Goal: Navigation & Orientation: Find specific page/section

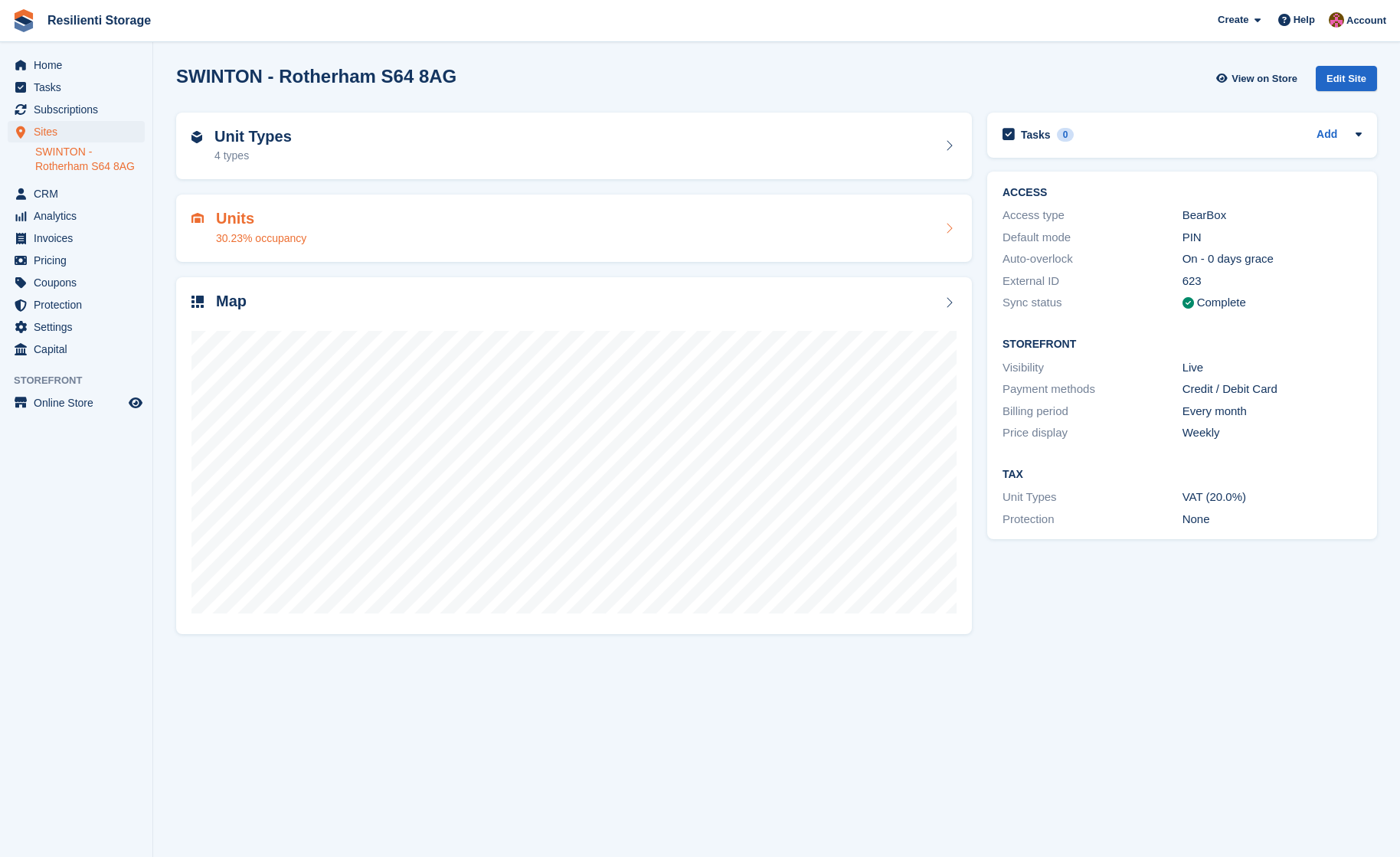
click at [236, 218] on h2 "Units" at bounding box center [261, 219] width 90 height 18
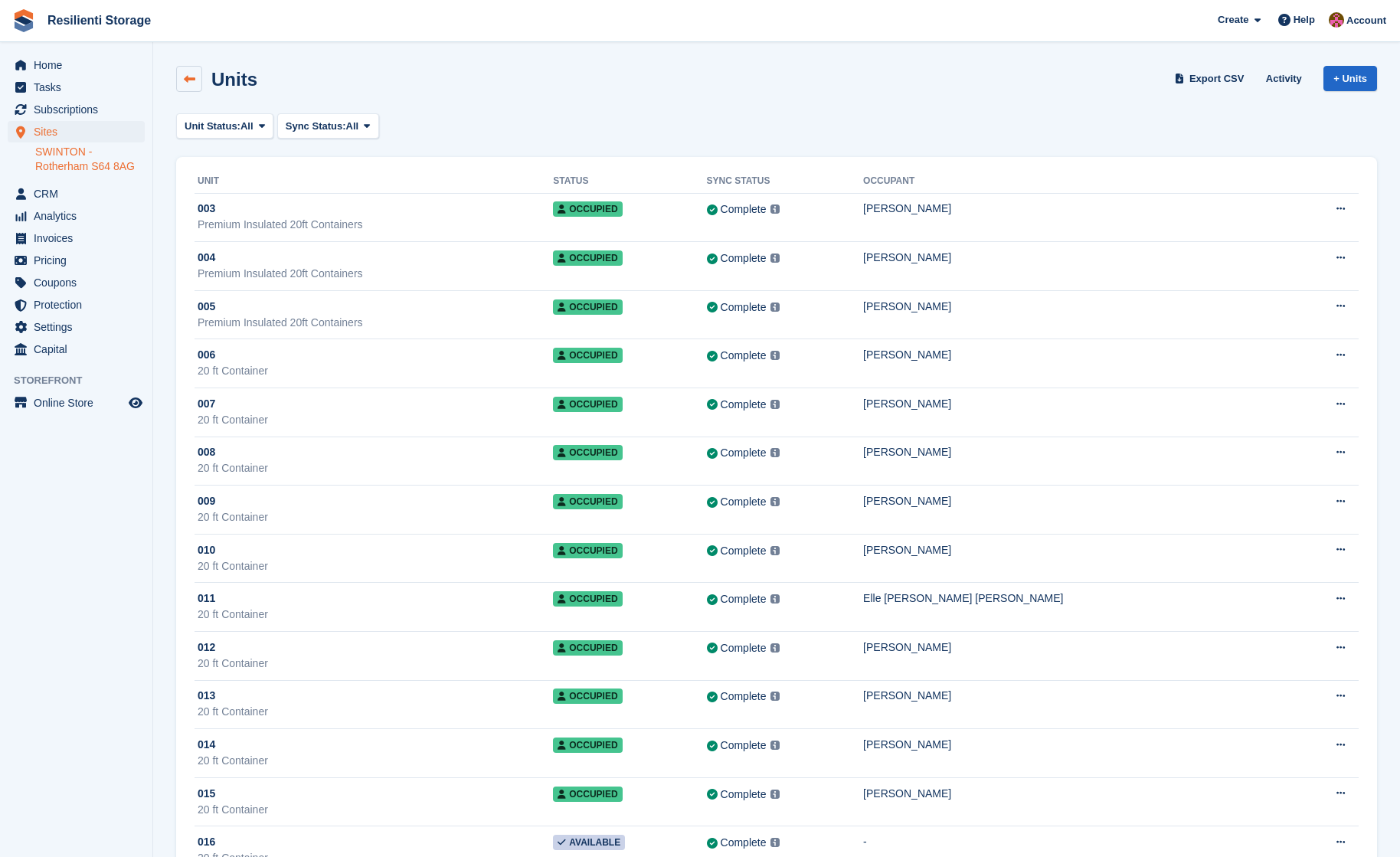
click at [190, 70] on link at bounding box center [189, 79] width 26 height 26
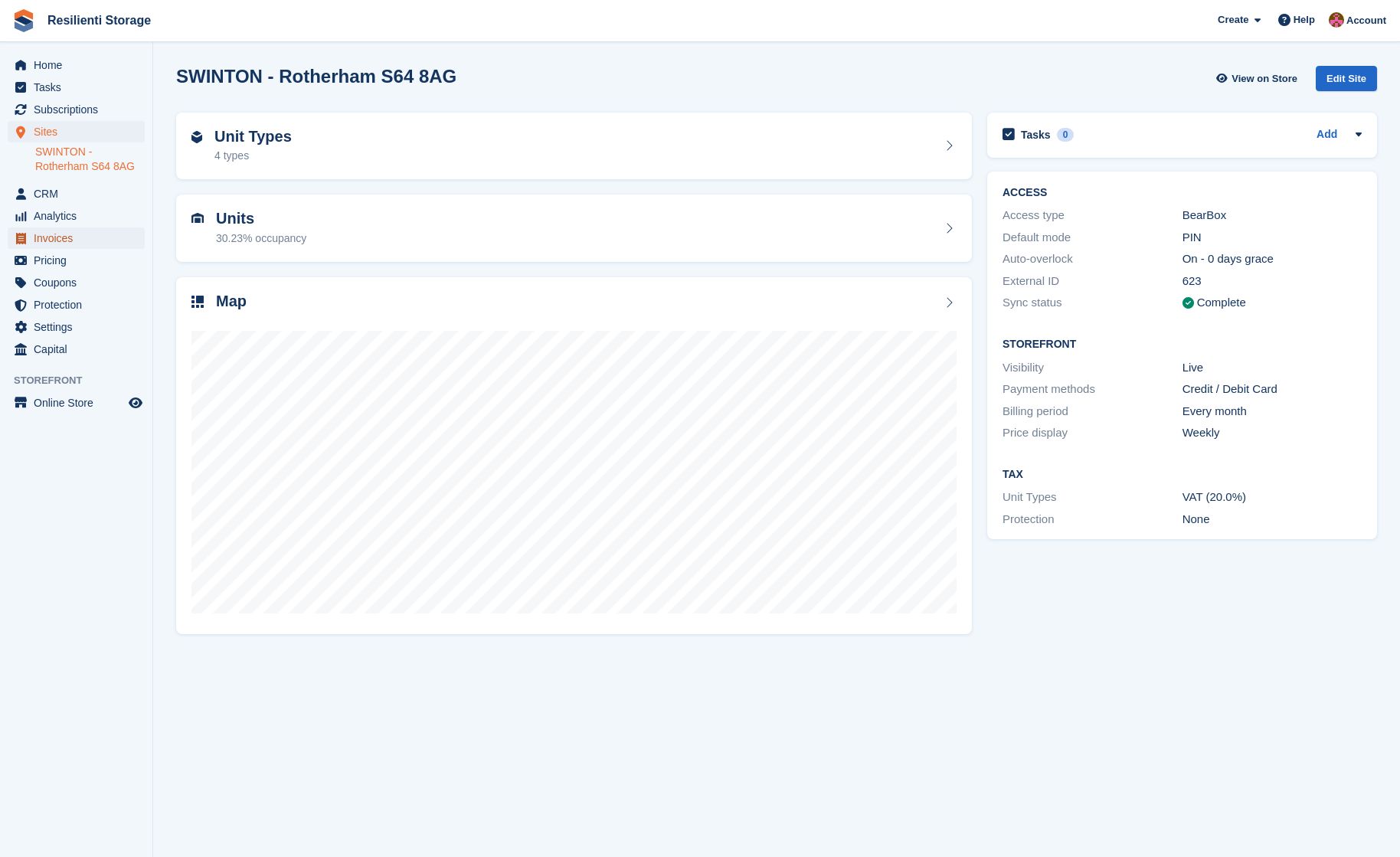
click at [59, 232] on span "Invoices" at bounding box center [79, 238] width 92 height 21
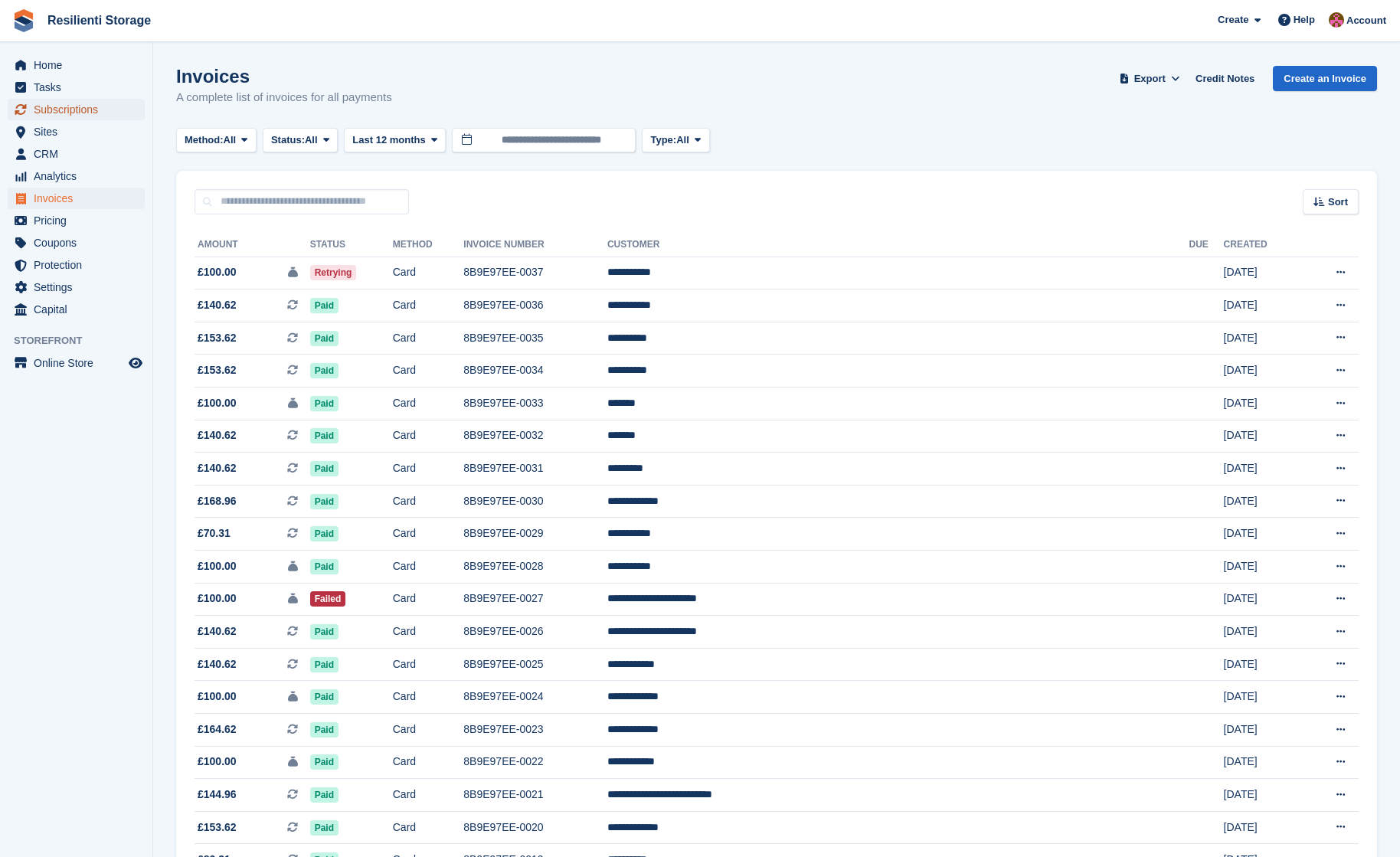
click at [69, 107] on span "Subscriptions" at bounding box center [79, 109] width 92 height 21
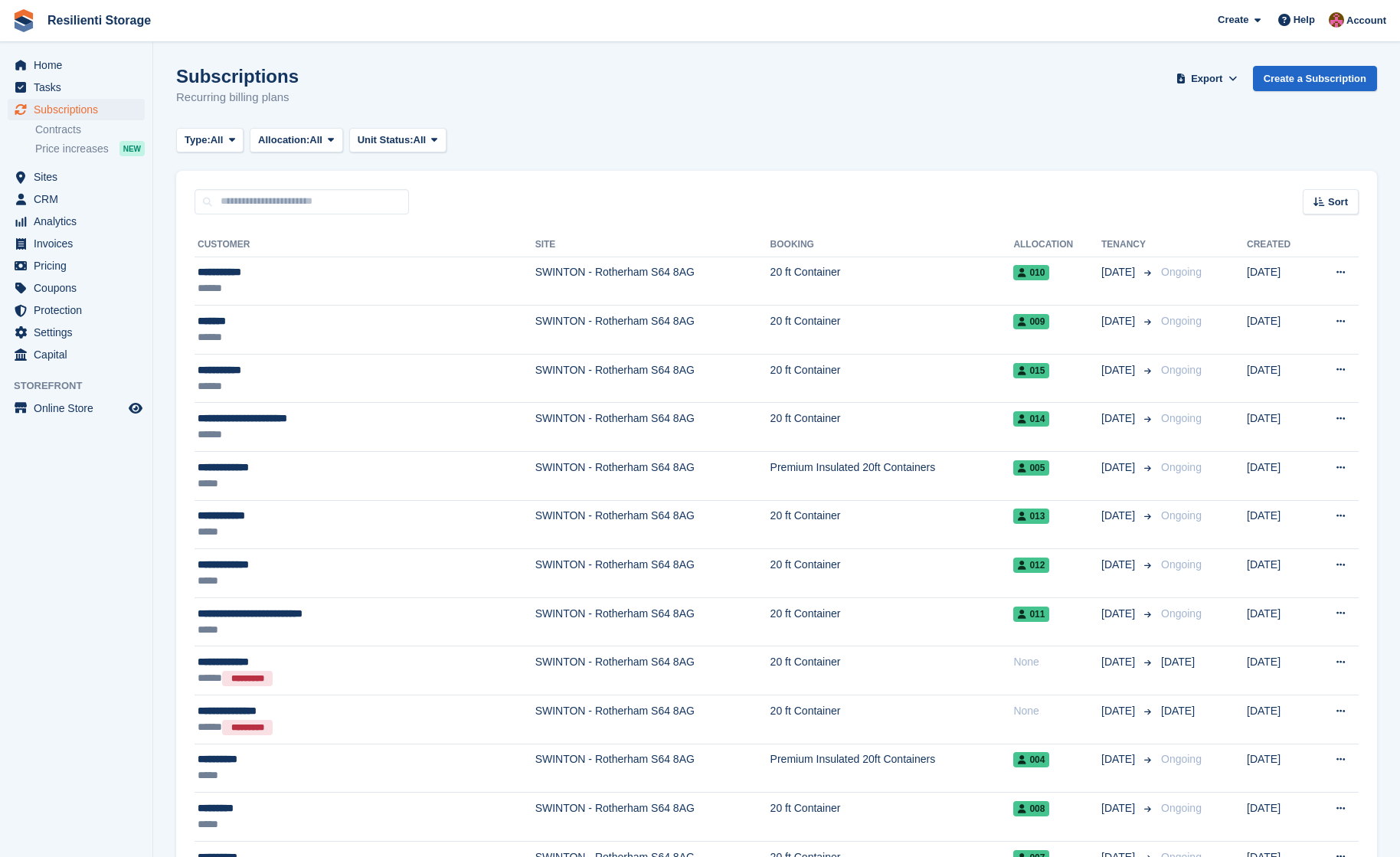
click at [69, 137] on ul "Contracts Price increases NEW" at bounding box center [94, 139] width 117 height 38
click at [75, 128] on link "Contracts" at bounding box center [89, 130] width 109 height 15
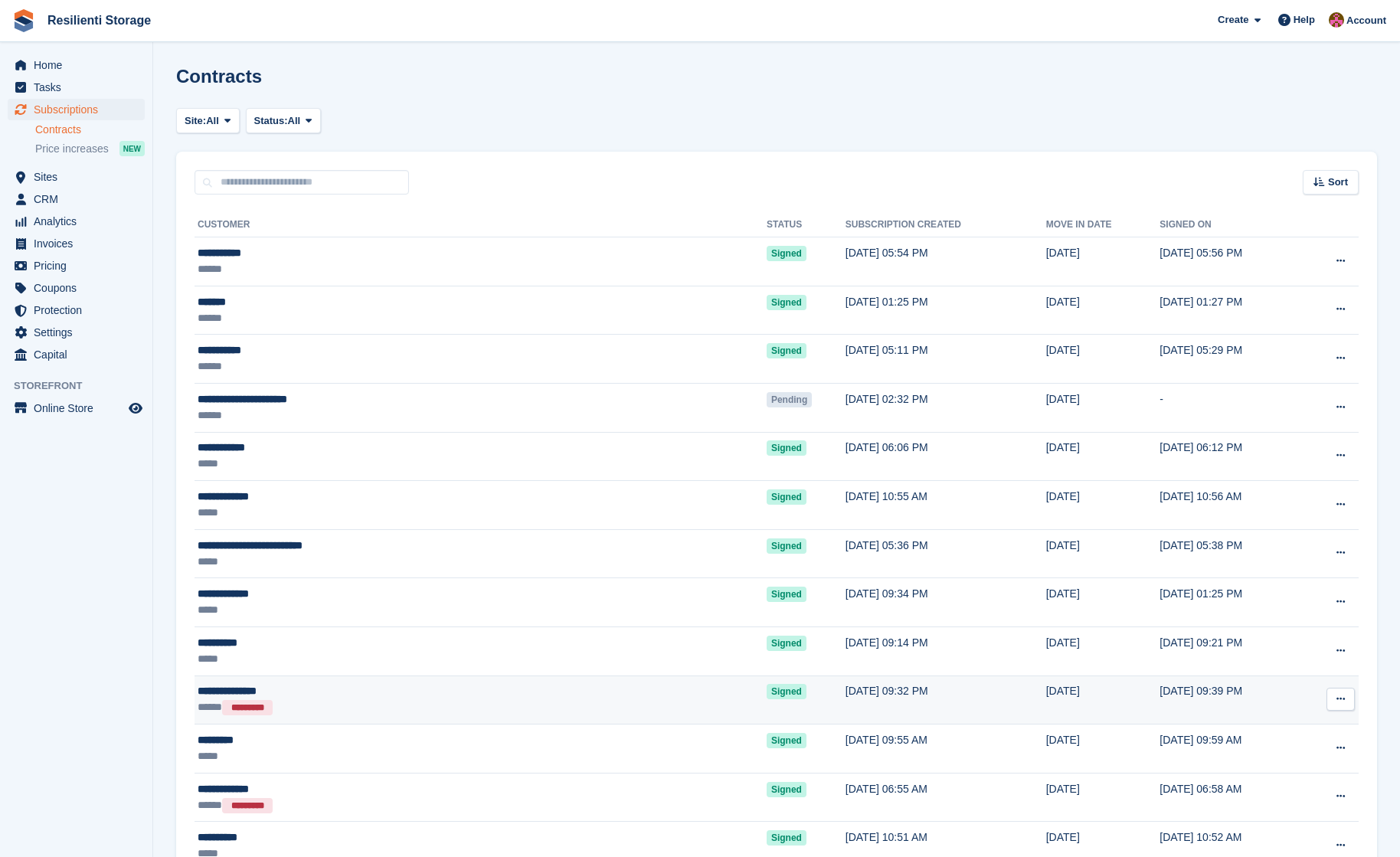
scroll to position [76, 0]
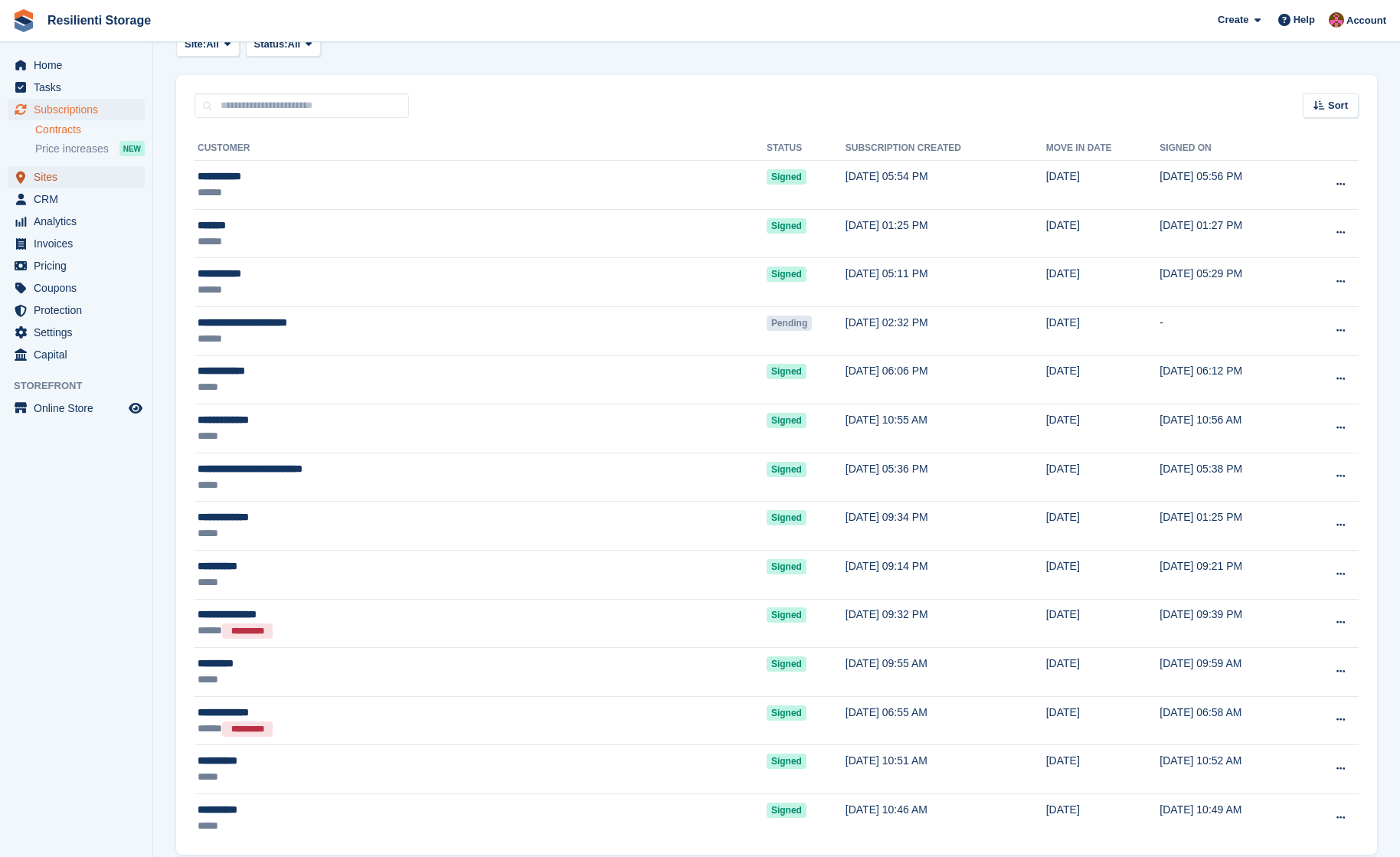
click at [57, 178] on span "Sites" at bounding box center [79, 177] width 92 height 21
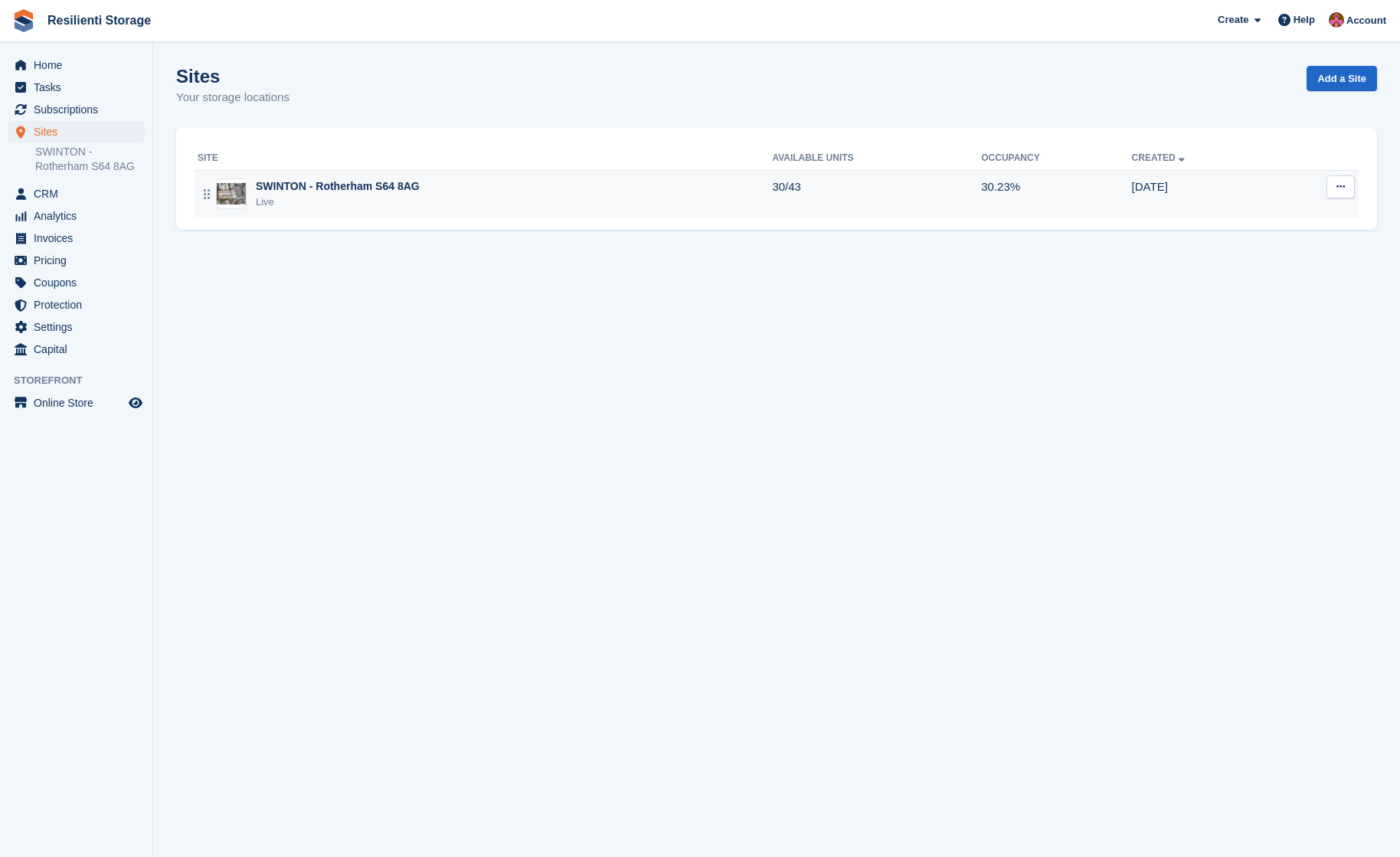
click at [297, 193] on div "SWINTON - Rotherham S64 8AG" at bounding box center [337, 186] width 164 height 16
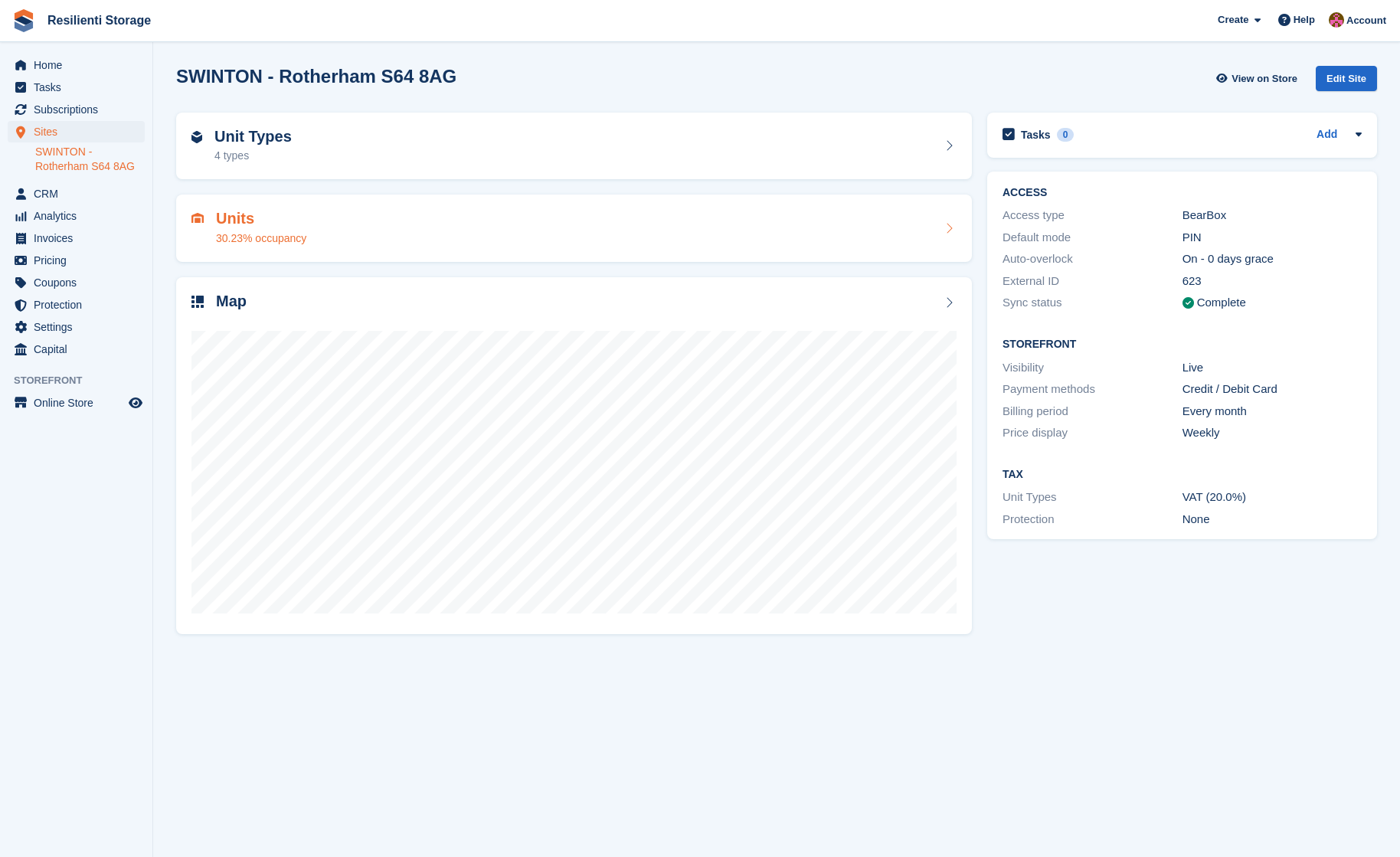
click at [242, 235] on div "30.23% occupancy" at bounding box center [261, 238] width 90 height 16
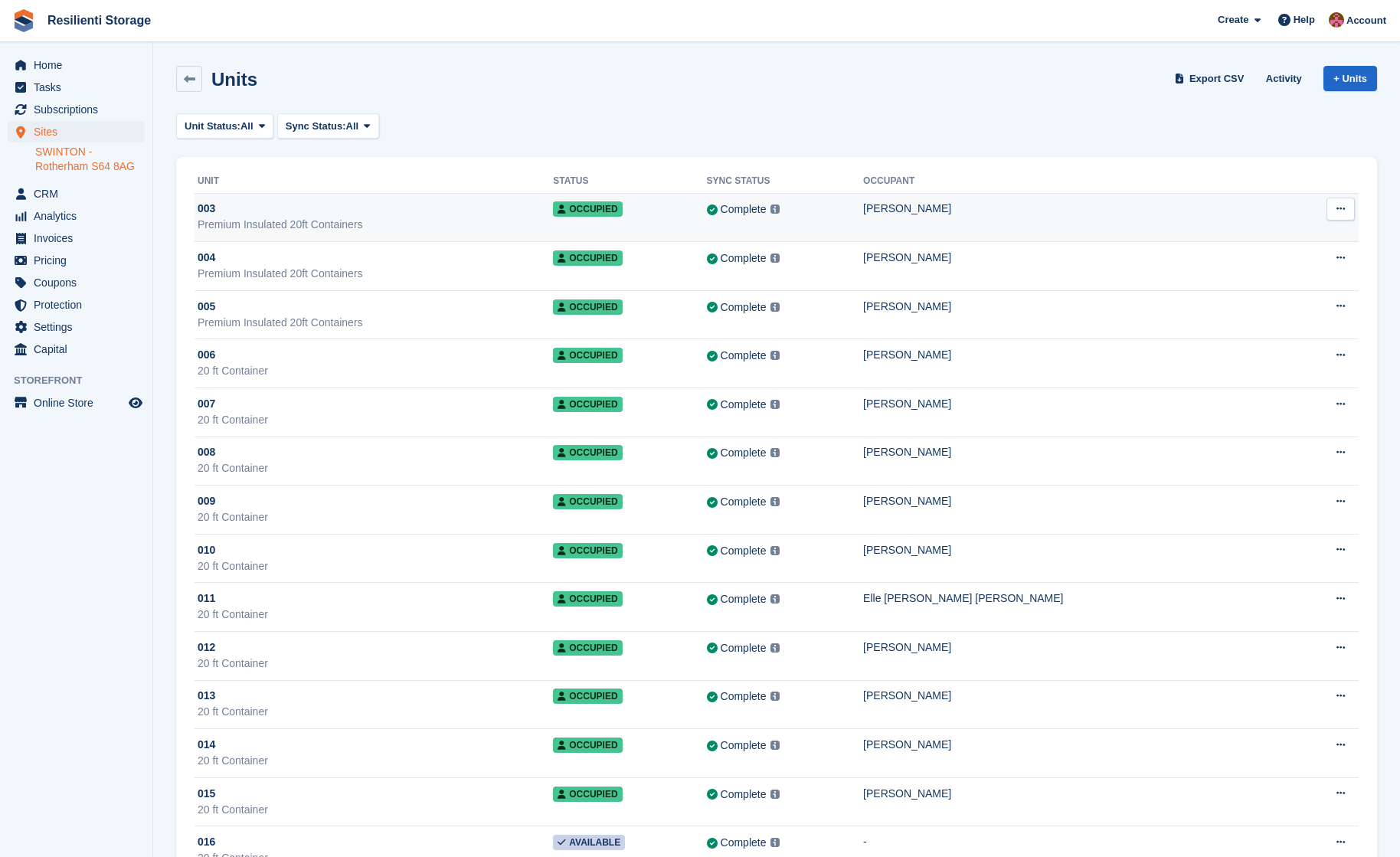
click at [622, 204] on span "Occupied" at bounding box center [587, 208] width 69 height 15
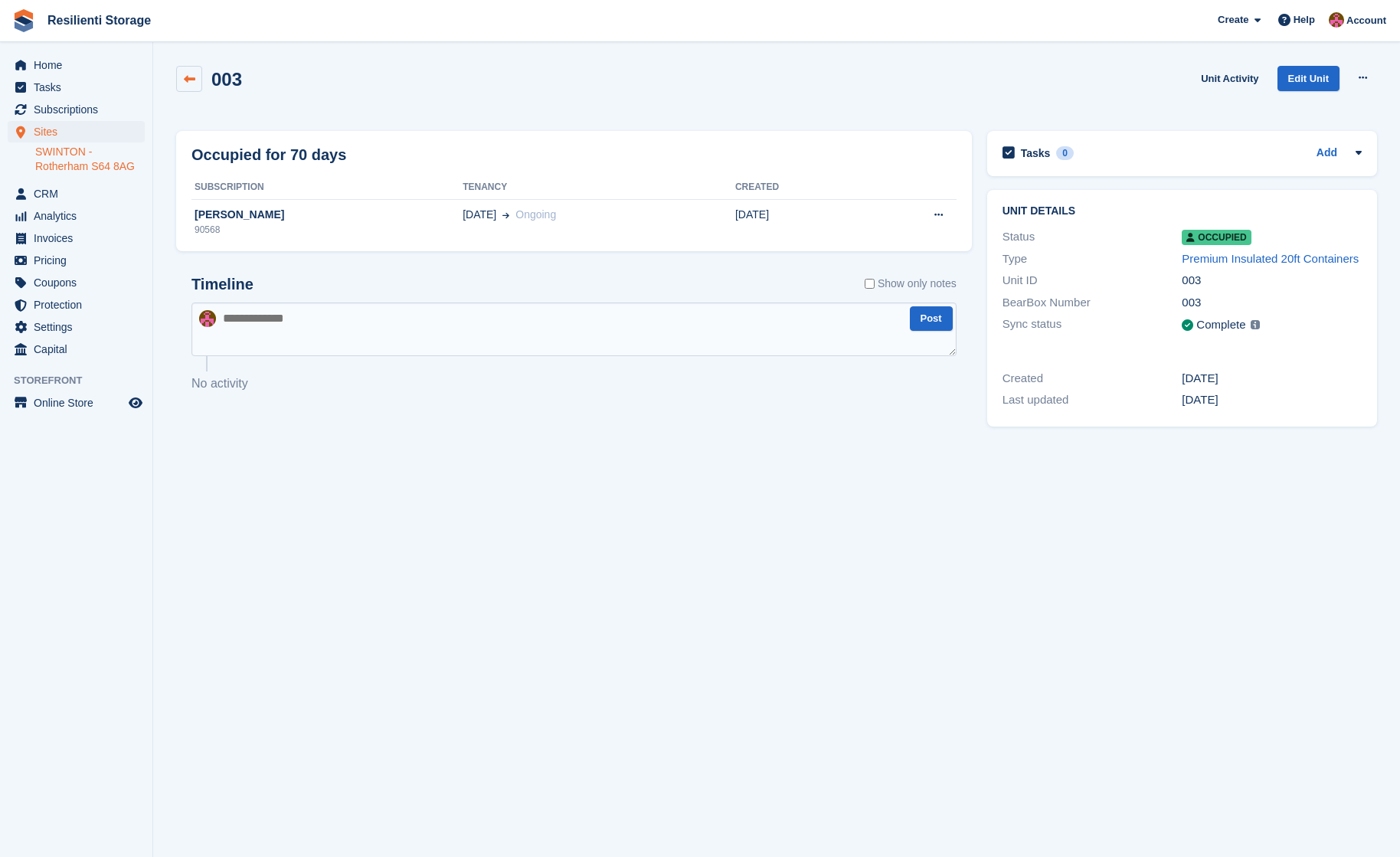
click at [191, 78] on icon at bounding box center [189, 79] width 11 height 11
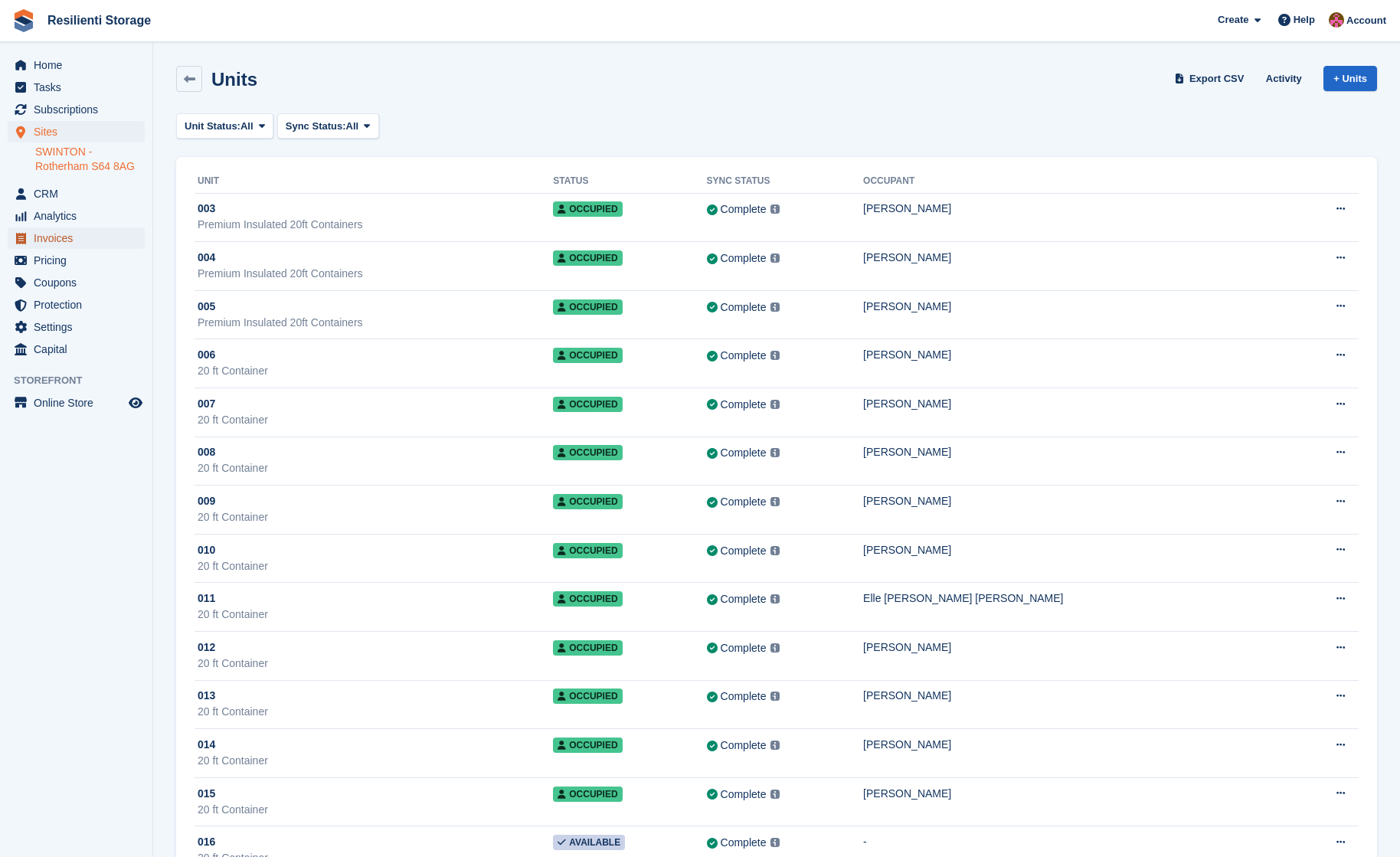
click at [60, 239] on span "Invoices" at bounding box center [79, 238] width 92 height 21
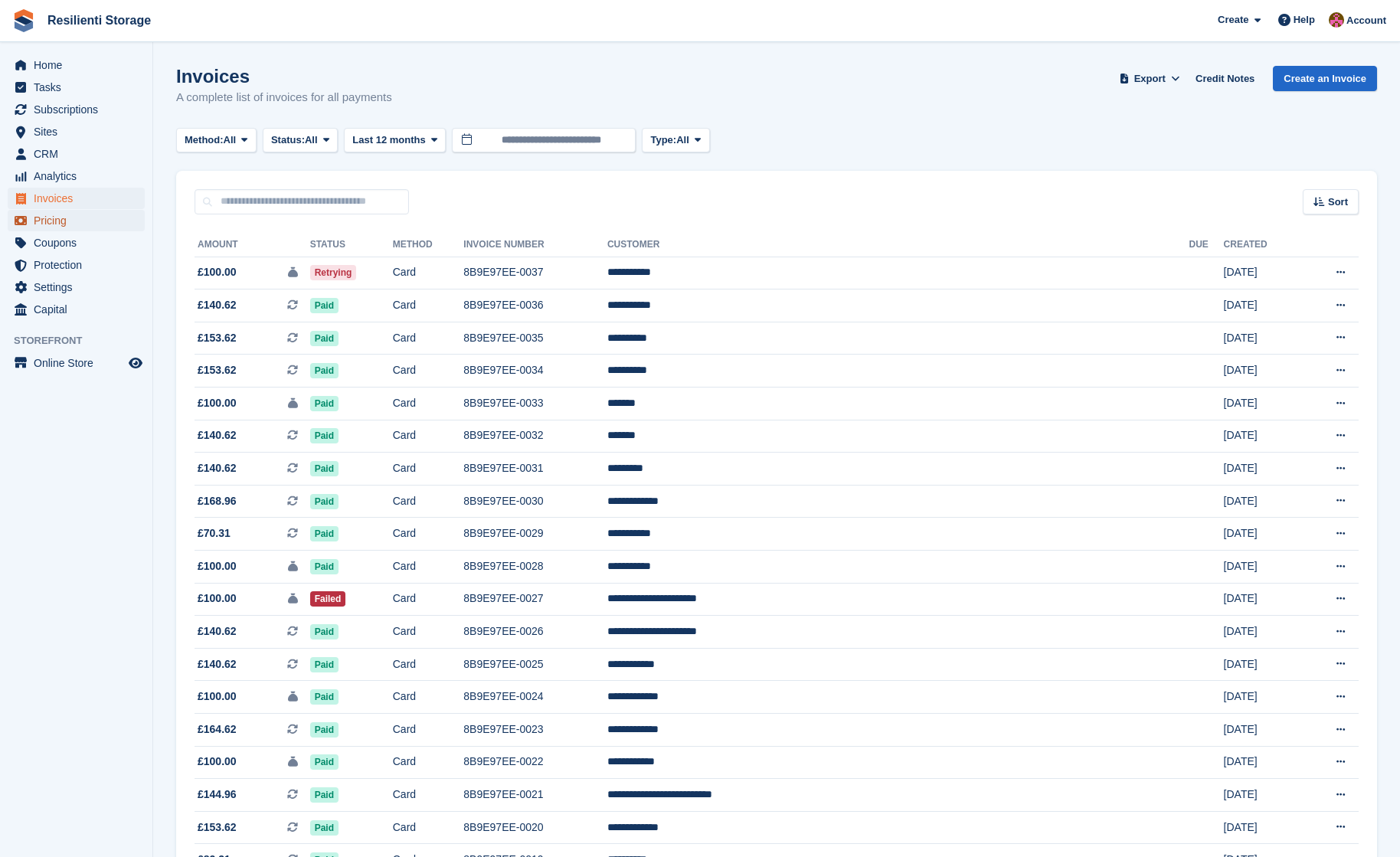
click at [52, 216] on span "Pricing" at bounding box center [79, 221] width 92 height 21
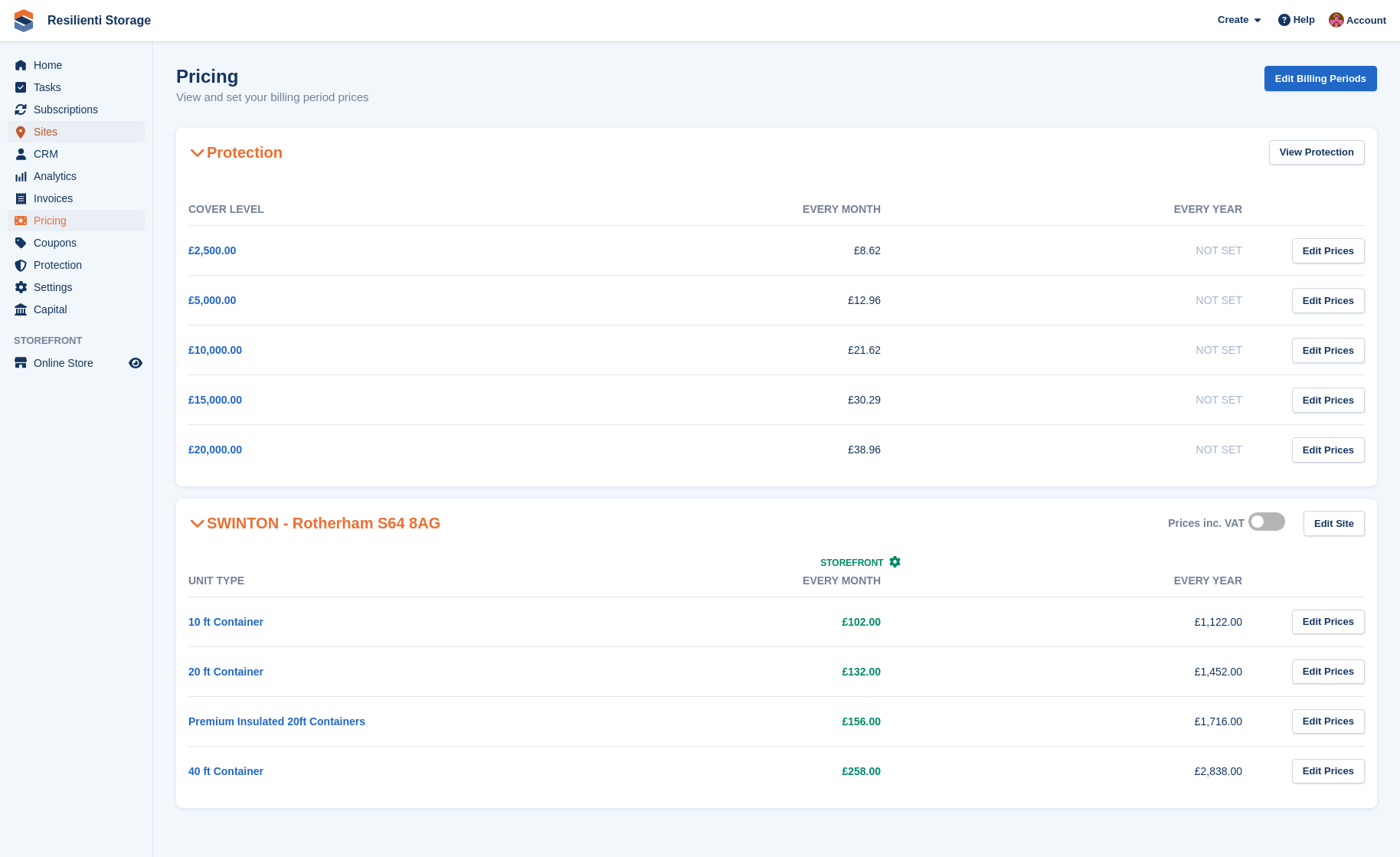
click at [47, 128] on span "Sites" at bounding box center [79, 131] width 92 height 21
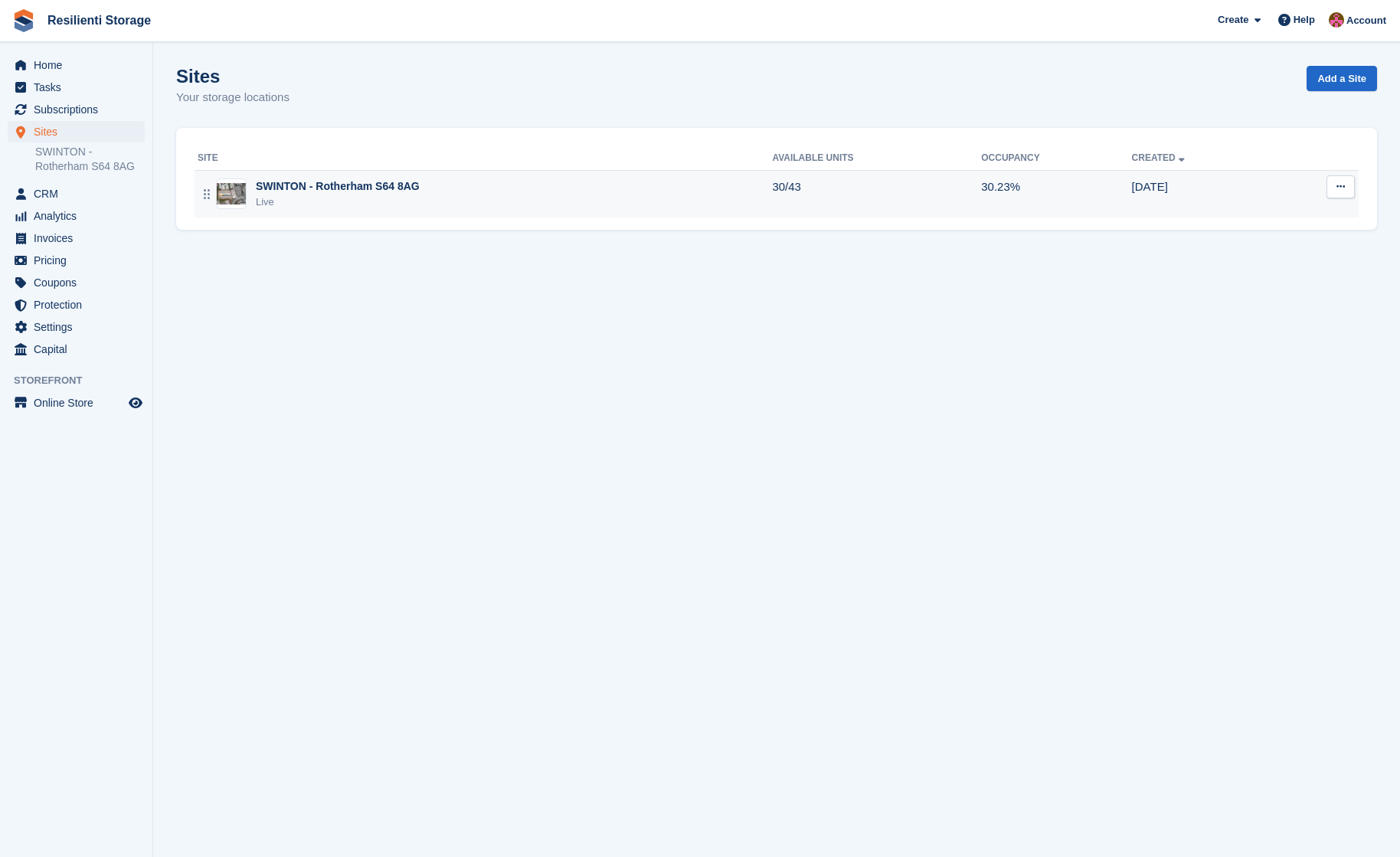
click at [242, 193] on img at bounding box center [231, 193] width 29 height 22
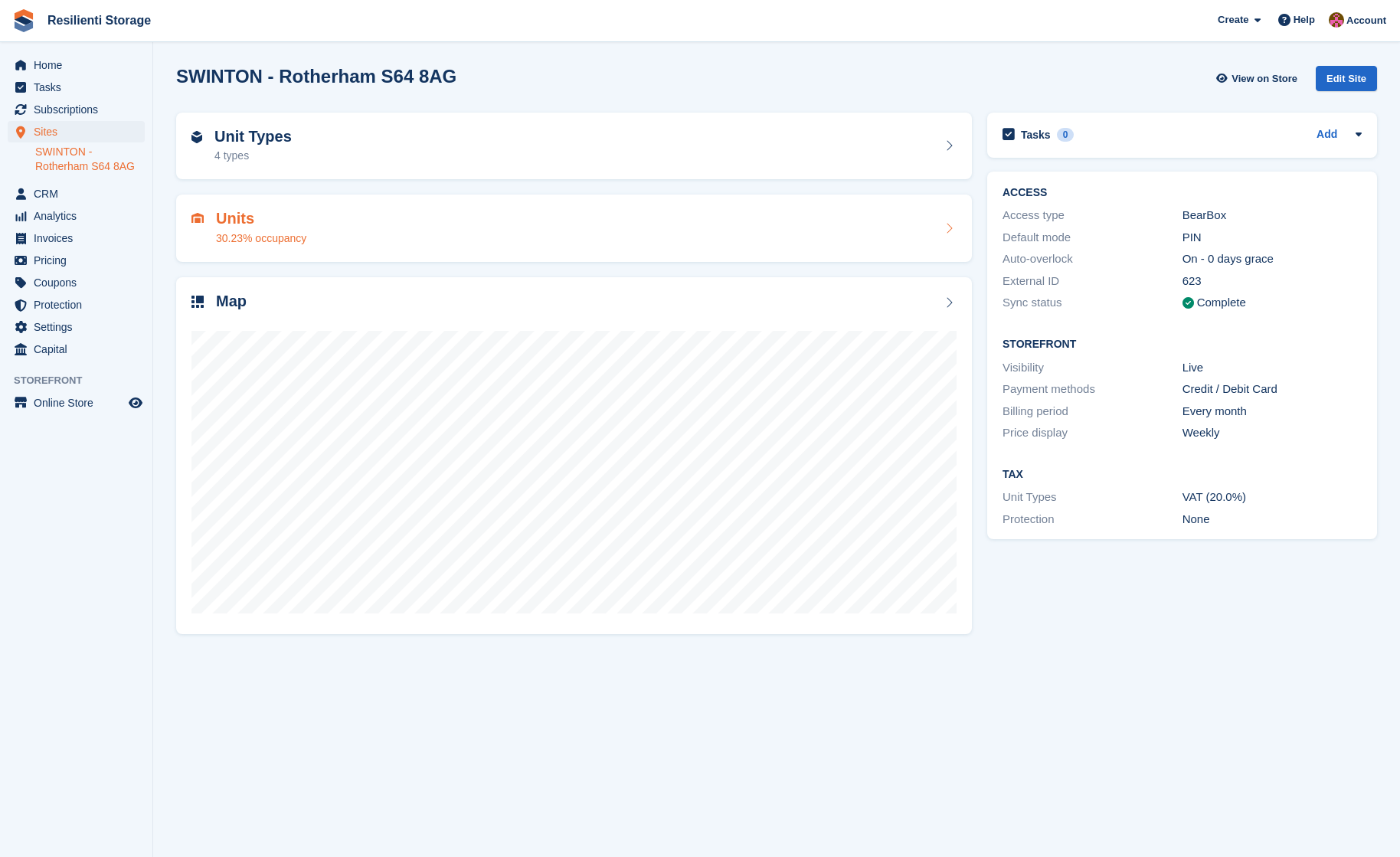
click at [270, 235] on div "30.23% occupancy" at bounding box center [261, 238] width 90 height 16
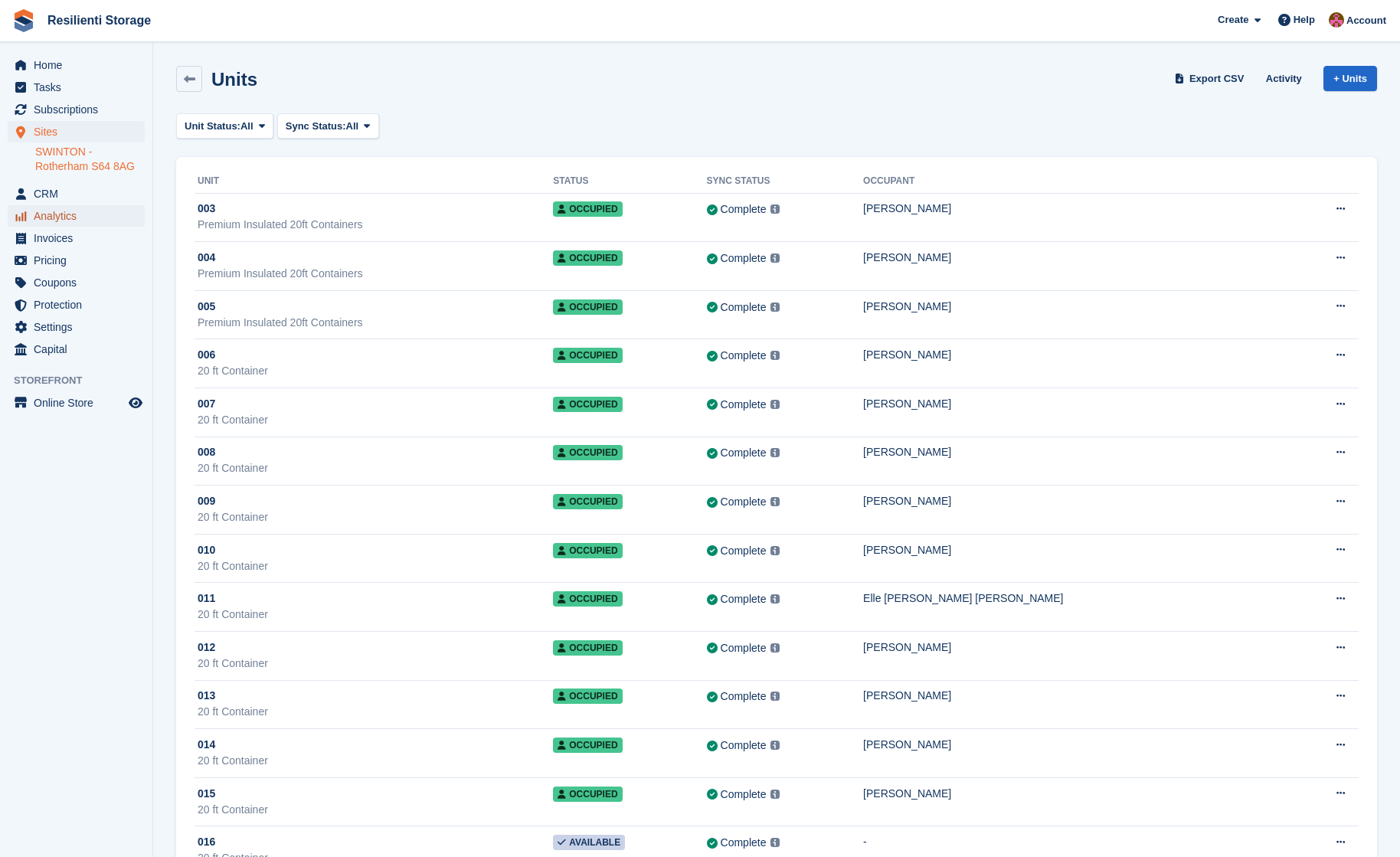
click at [52, 218] on span "Analytics" at bounding box center [79, 215] width 92 height 21
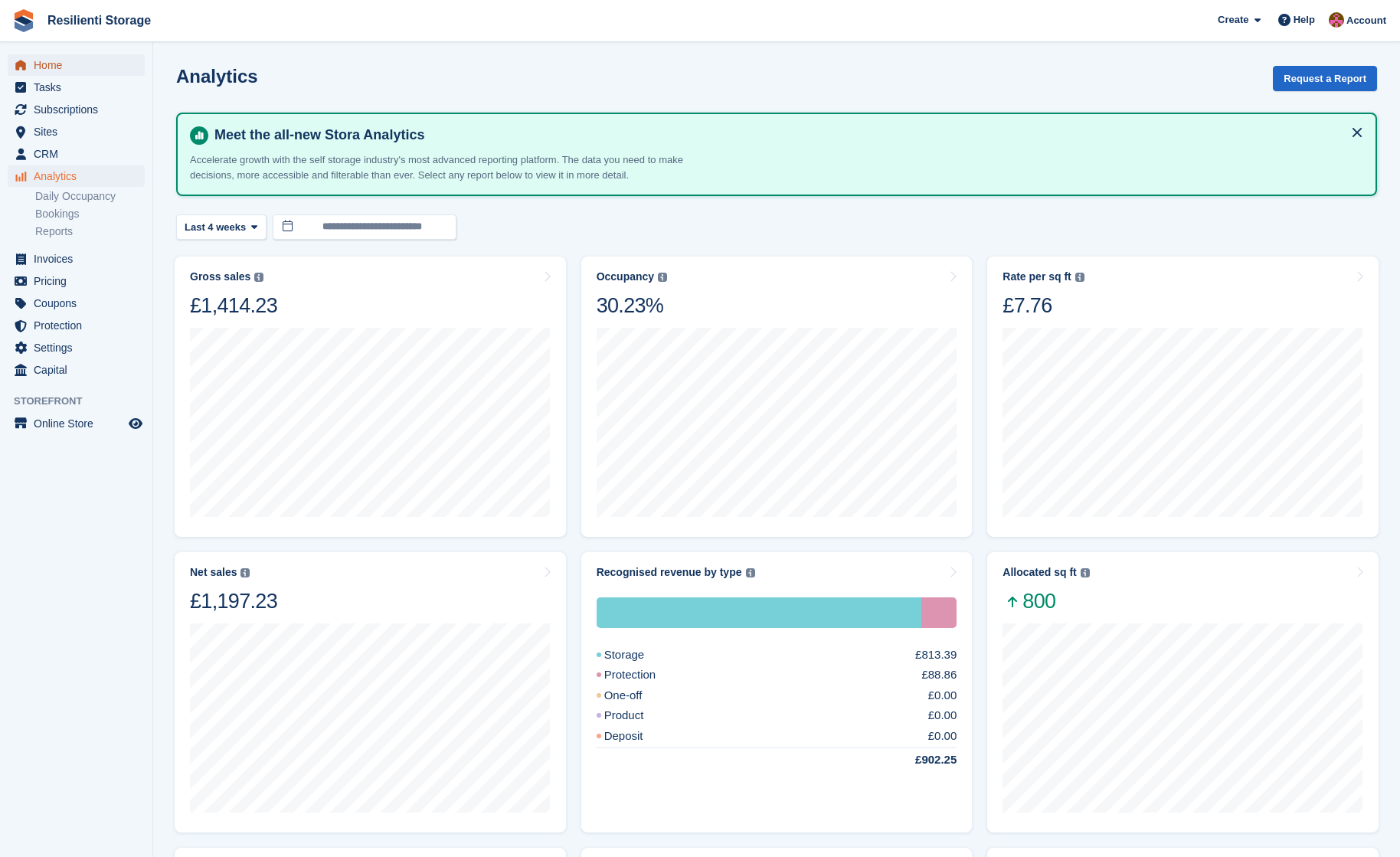
click at [45, 63] on span "Home" at bounding box center [79, 65] width 92 height 21
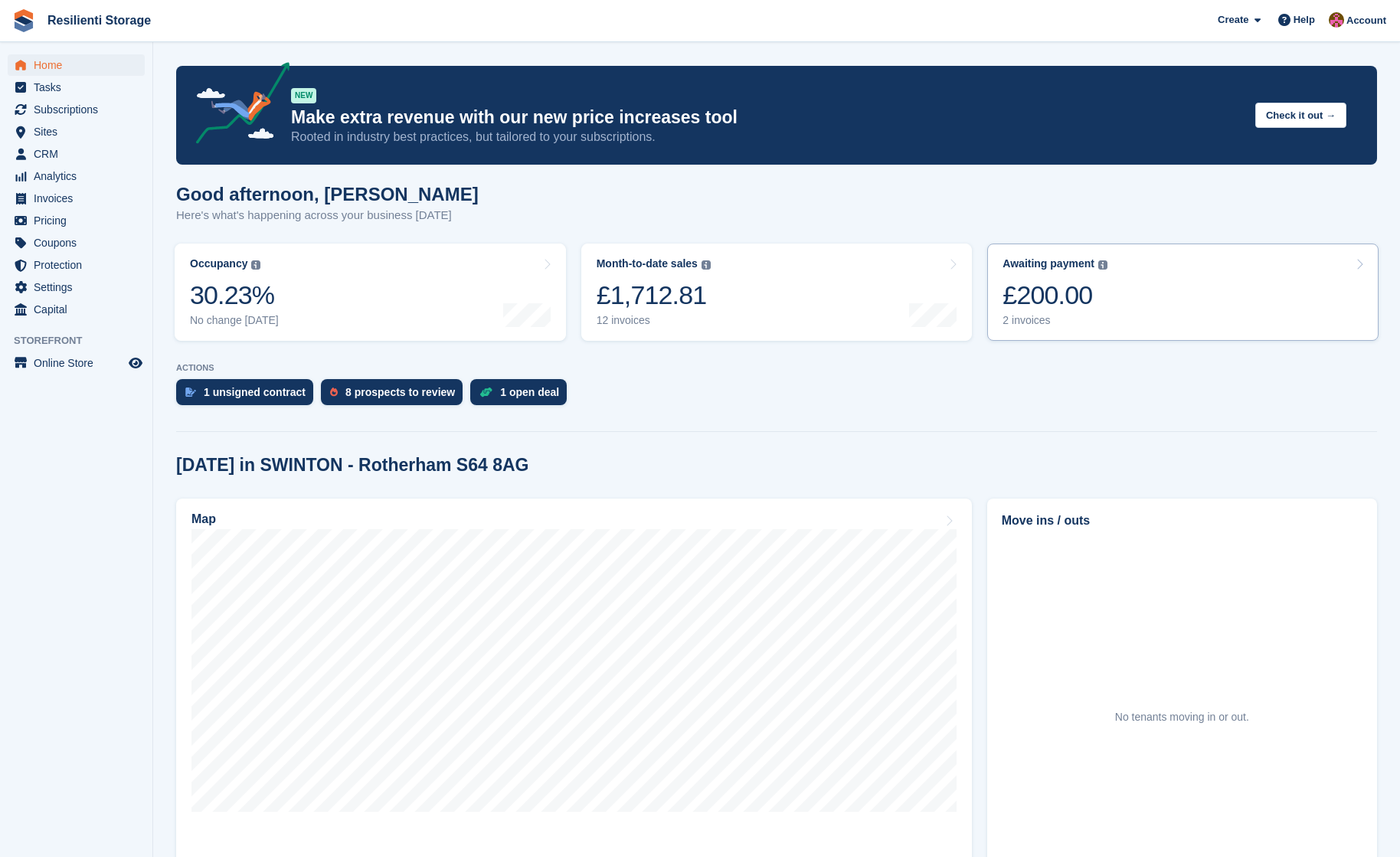
click at [1060, 297] on div "£200.00" at bounding box center [1055, 295] width 105 height 32
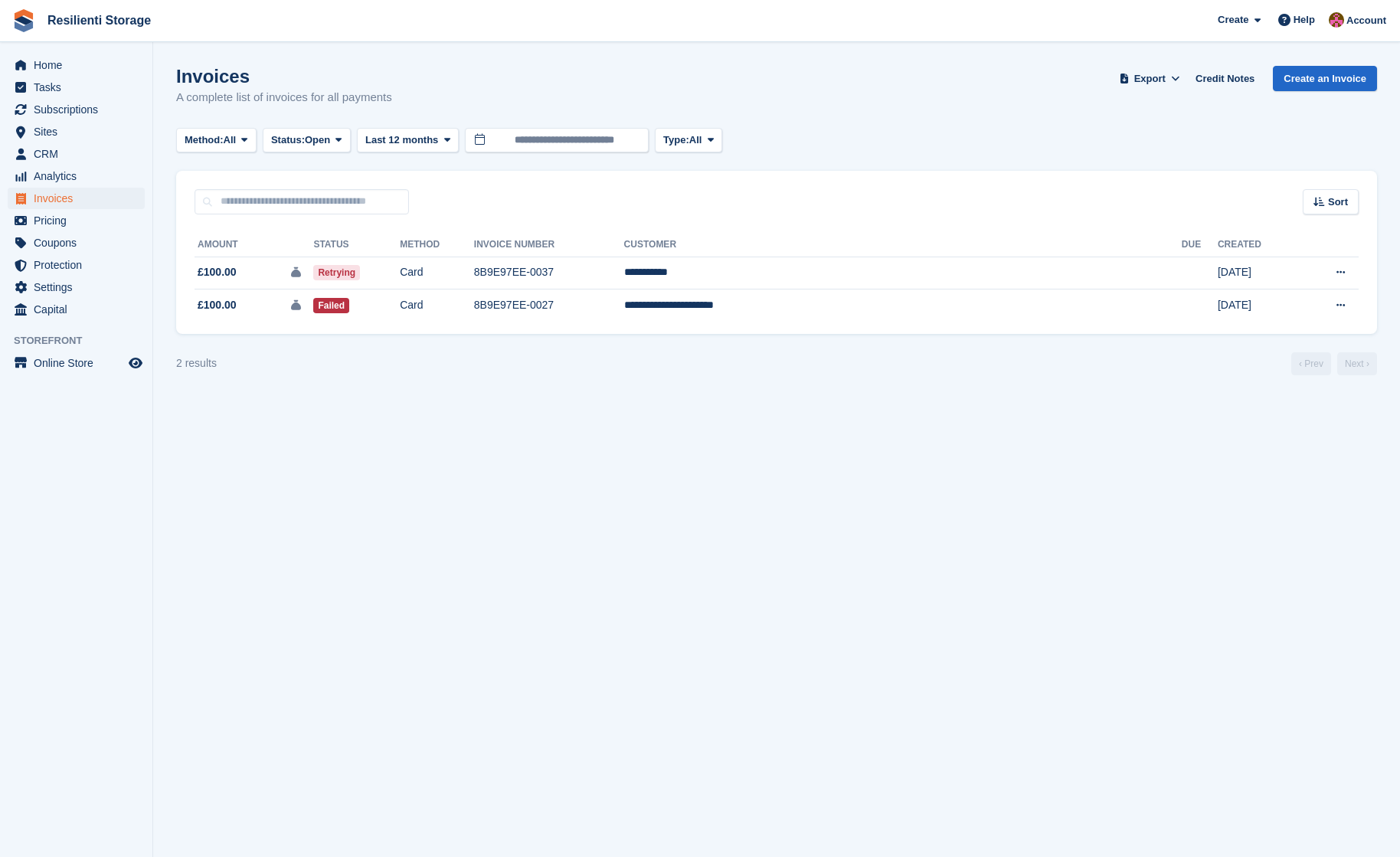
click at [587, 443] on section "Invoices A complete list of invoices for all payments Export Export Invoices Ex…" at bounding box center [777, 428] width 1247 height 857
